Goal: Communication & Community: Participate in discussion

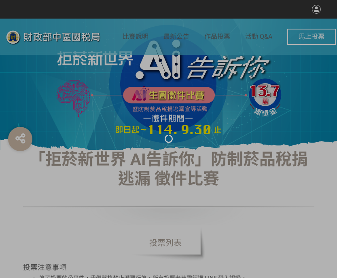
select select "vote"
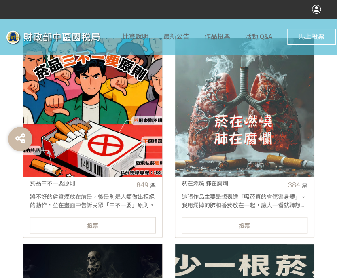
scroll to position [324, 0]
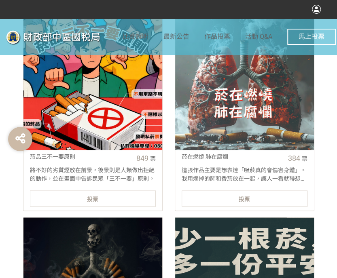
click at [100, 199] on div "投票" at bounding box center [93, 199] width 126 height 16
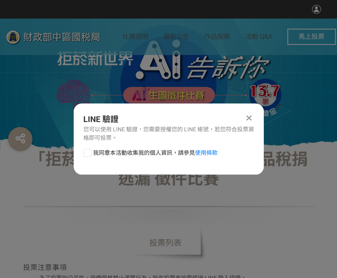
click at [85, 151] on div at bounding box center [87, 153] width 8 height 8
checkbox input "true"
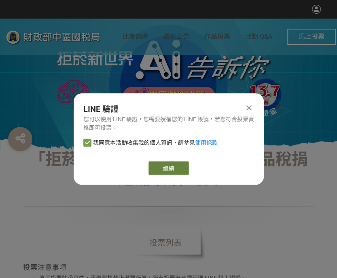
click at [169, 171] on link "繼續" at bounding box center [168, 168] width 40 height 14
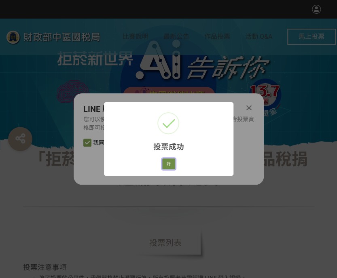
click at [169, 163] on button "好" at bounding box center [168, 164] width 13 height 11
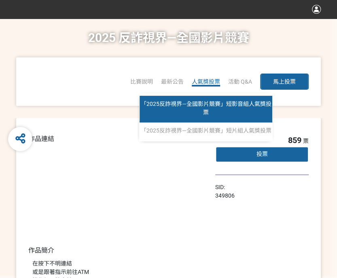
click at [202, 115] on link "「2025反詐視界—全國影片競賽」短影音組人氣獎投票" at bounding box center [206, 109] width 133 height 27
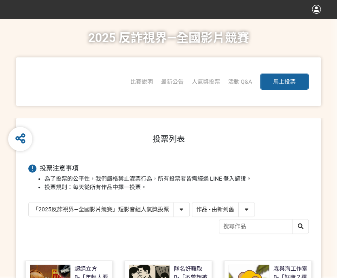
click at [231, 203] on select "作品 - 由新到舊 作品 - 由舊到新 票數 - 由多到少 票數 - 由少到多" at bounding box center [223, 210] width 62 height 14
select select "vote"
click at [192, 203] on select "作品 - 由新到舊 作品 - 由舊到新 票數 - 由多到少 票數 - 由少到多" at bounding box center [223, 210] width 62 height 14
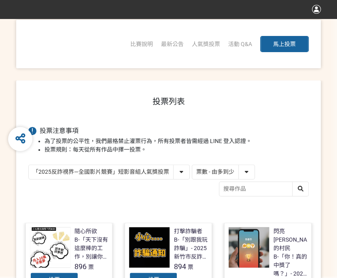
scroll to position [81, 0]
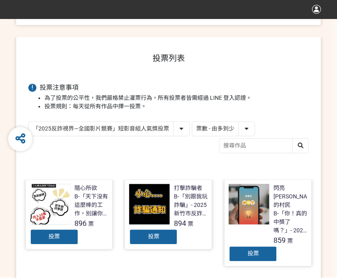
click at [136, 242] on div "投票" at bounding box center [153, 237] width 49 height 16
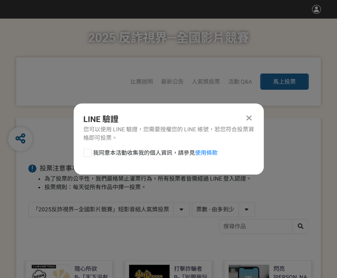
click at [88, 151] on div at bounding box center [87, 153] width 8 height 8
checkbox input "true"
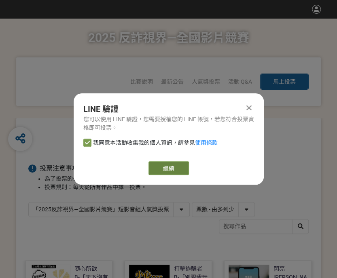
click at [165, 165] on link "繼續" at bounding box center [168, 168] width 40 height 14
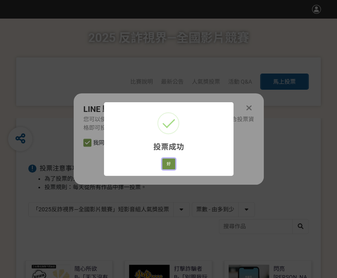
click at [165, 168] on button "好" at bounding box center [168, 164] width 13 height 11
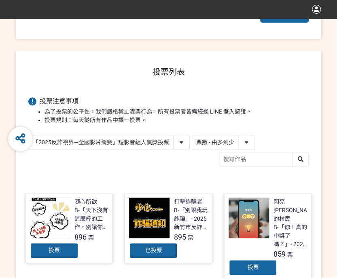
scroll to position [74, 0]
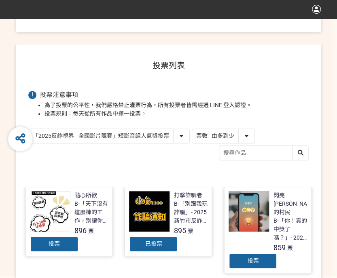
click at [78, 140] on select "「2025反詐視界—全國影片競賽」短影音組人氣獎投票 「2025反詐視界—全國影片競賽」短片組人氣獎投票" at bounding box center [109, 136] width 161 height 14
select select "13146"
click at [29, 129] on select "「2025反詐視界—全國影片競賽」短影音組人氣獎投票 「2025反詐視界—全國影片競賽」短片組人氣獎投票" at bounding box center [109, 136] width 161 height 14
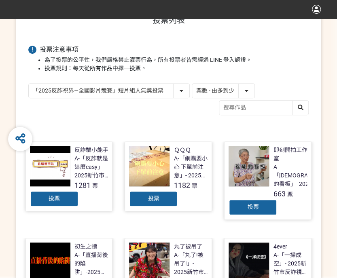
scroll to position [121, 0]
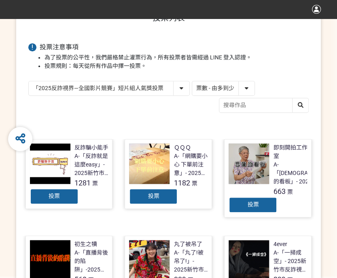
click at [150, 197] on span "投票" at bounding box center [153, 196] width 11 height 6
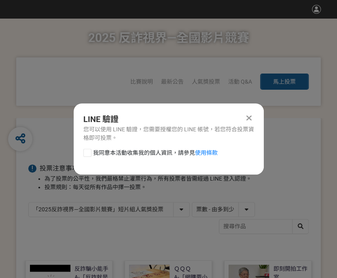
click at [84, 153] on div at bounding box center [87, 153] width 8 height 8
checkbox input "true"
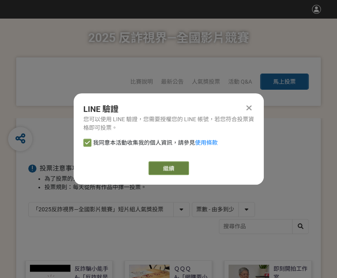
click at [166, 168] on link "繼續" at bounding box center [168, 168] width 40 height 14
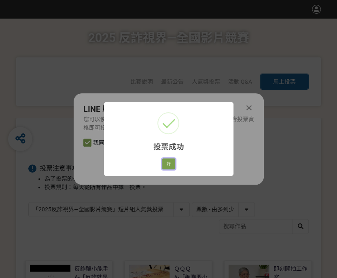
drag, startPoint x: 172, startPoint y: 165, endPoint x: 231, endPoint y: 168, distance: 59.5
click at [172, 165] on button "好" at bounding box center [168, 164] width 13 height 11
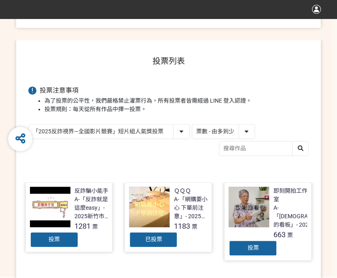
scroll to position [96, 0]
